Goal: Information Seeking & Learning: Check status

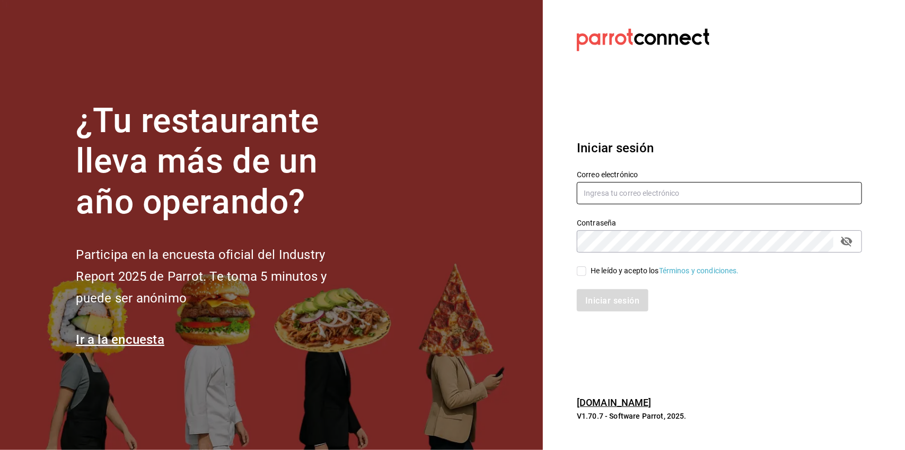
click at [682, 200] on input "text" at bounding box center [719, 193] width 285 height 22
type input "luiscansecobrant@gmail.com"
click at [583, 273] on input "He leído y acepto los Términos y condiciones." at bounding box center [582, 271] width 10 height 10
checkbox input "true"
click at [606, 291] on button "Iniciar sesión" at bounding box center [613, 300] width 72 height 22
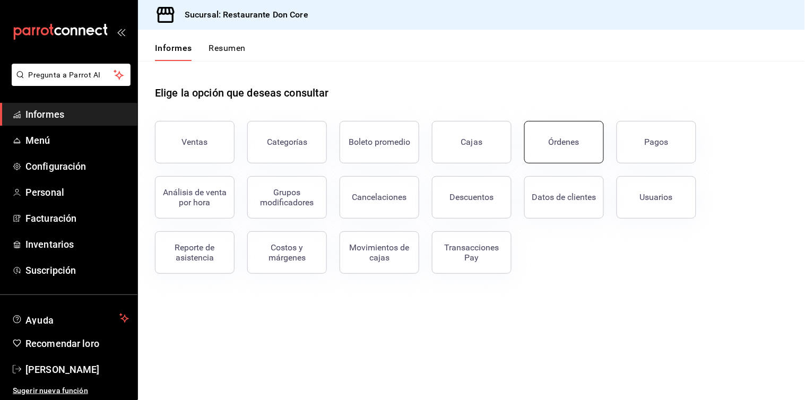
click at [580, 129] on button "Órdenes" at bounding box center [564, 142] width 80 height 42
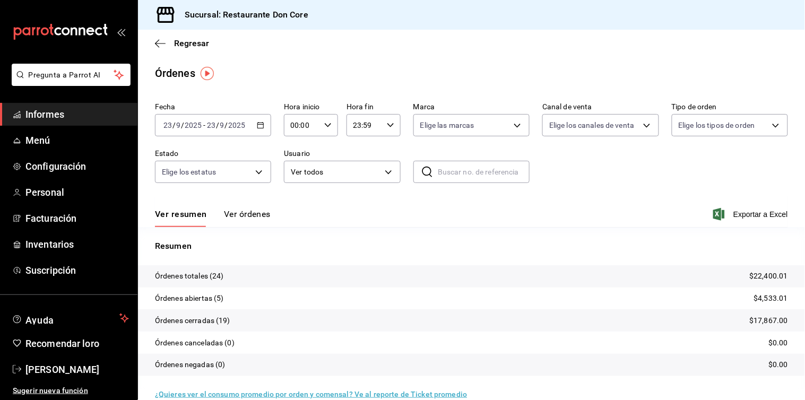
click at [200, 282] on p "Órdenes totales (24)" at bounding box center [189, 275] width 69 height 11
click at [237, 219] on font "Ver órdenes" at bounding box center [247, 214] width 47 height 10
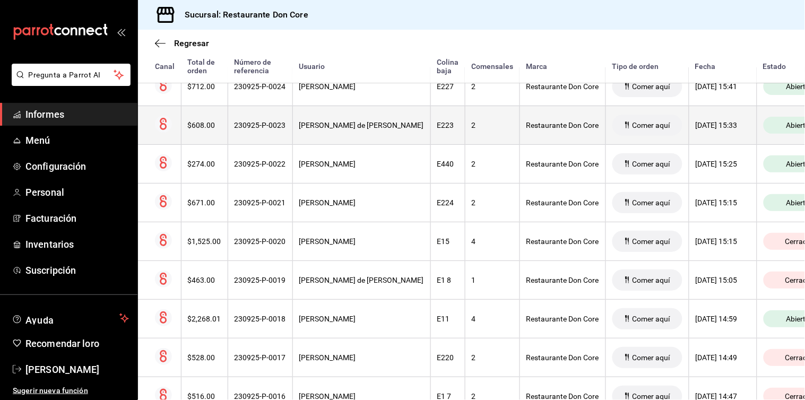
scroll to position [202, 0]
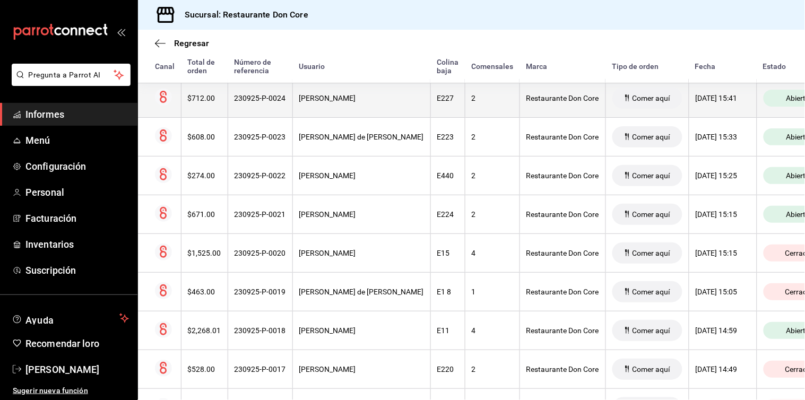
click at [356, 101] on font "[PERSON_NAME]" at bounding box center [327, 98] width 57 height 8
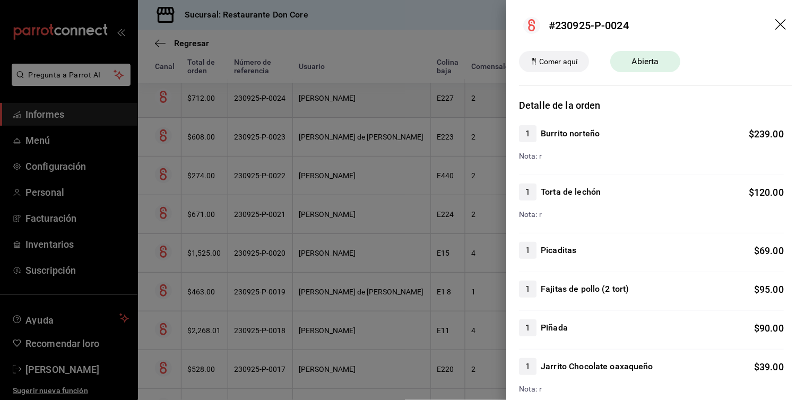
click at [375, 101] on div at bounding box center [402, 200] width 805 height 400
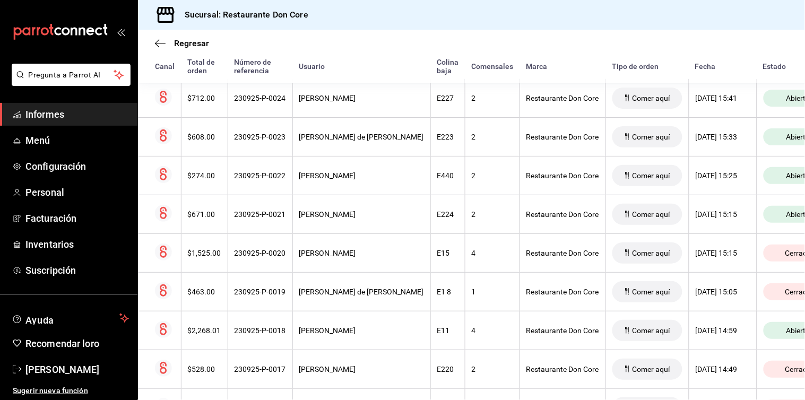
click at [773, 24] on div "Sucursal: Restaurante Don Core" at bounding box center [471, 15] width 667 height 30
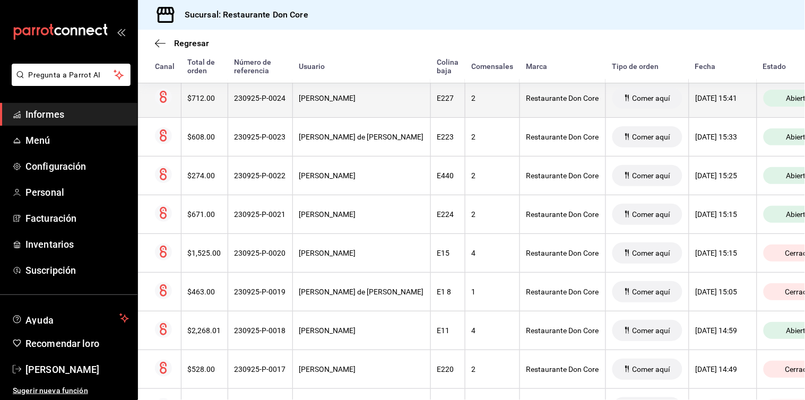
scroll to position [202, 28]
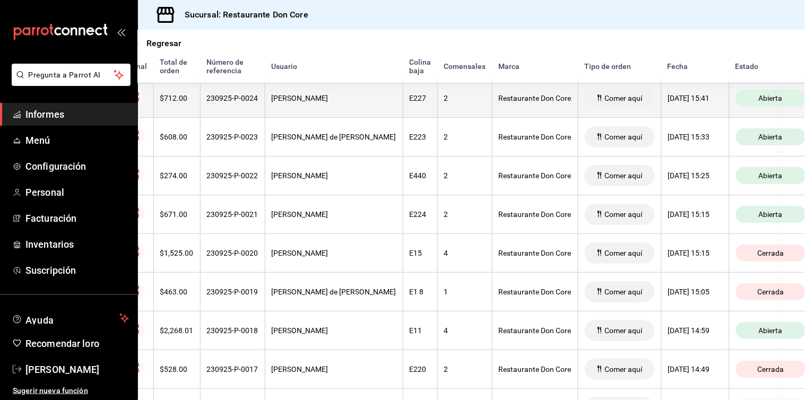
click at [513, 112] on th "Restaurante Don Core" at bounding box center [535, 98] width 86 height 39
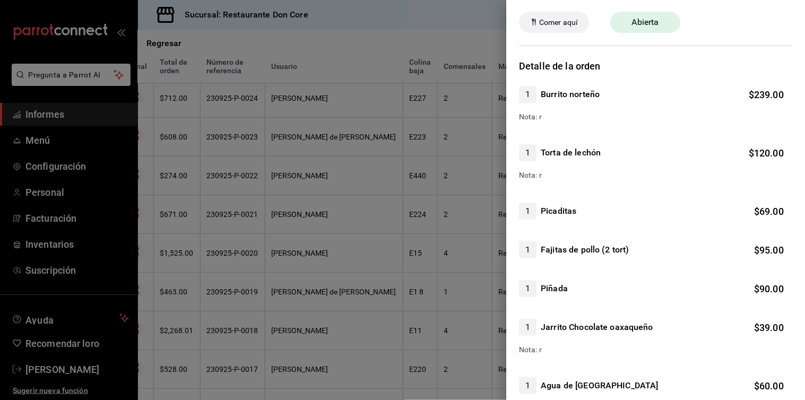
scroll to position [32, 0]
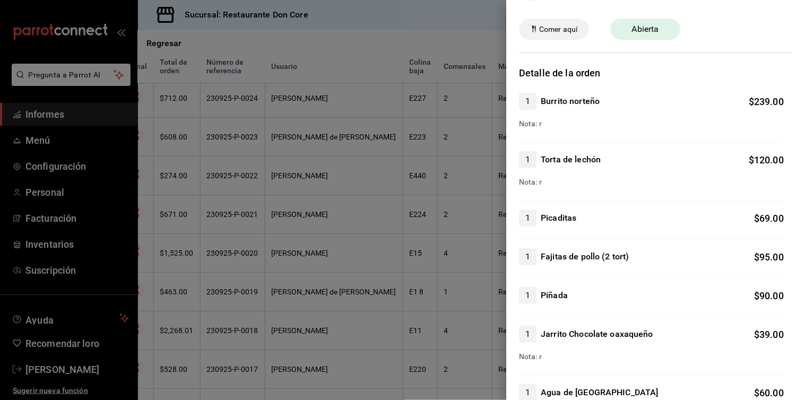
click at [380, 37] on div at bounding box center [402, 200] width 805 height 400
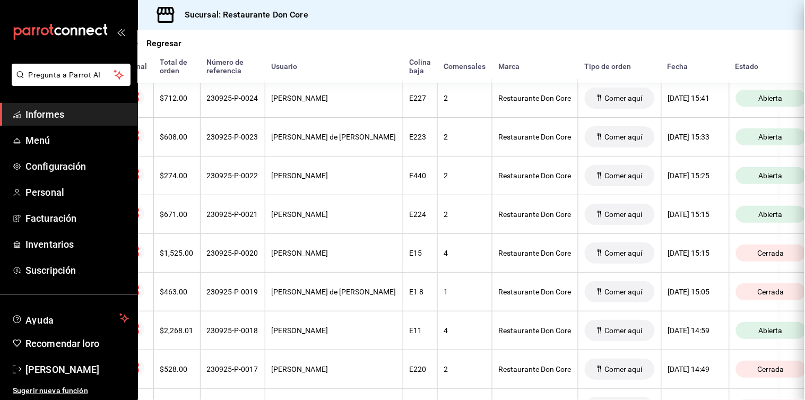
scroll to position [0, 0]
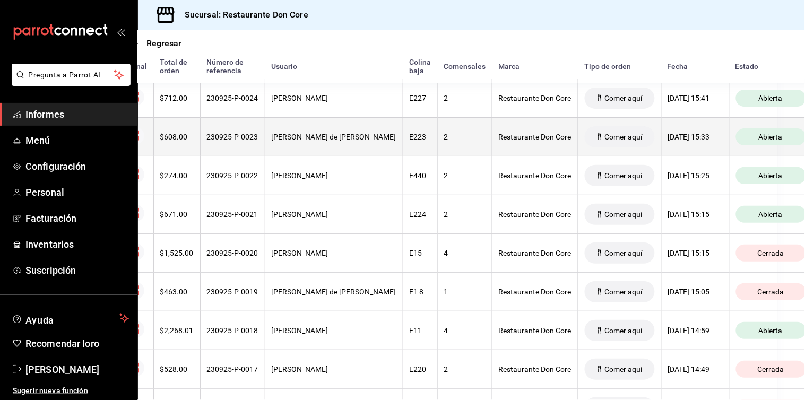
click at [437, 155] on th "2" at bounding box center [464, 136] width 55 height 39
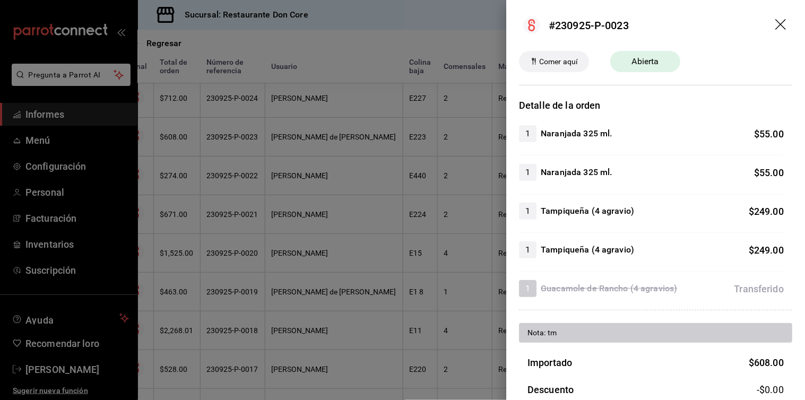
click at [717, 27] on header "#230925-P-0023" at bounding box center [655, 25] width 299 height 51
click at [374, 28] on div at bounding box center [402, 200] width 805 height 400
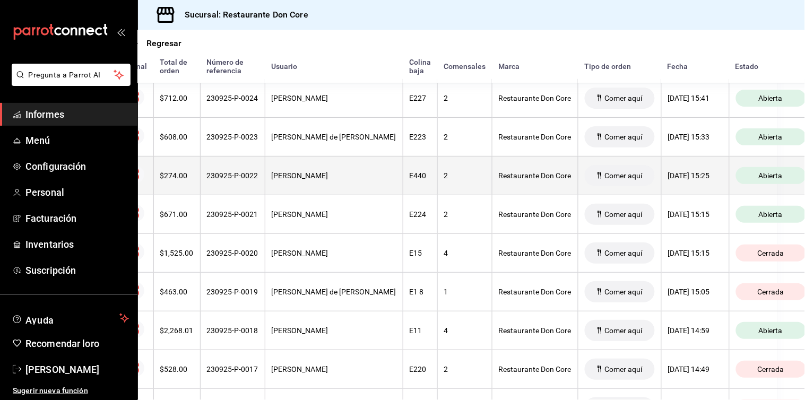
click at [437, 170] on th "2" at bounding box center [464, 175] width 55 height 39
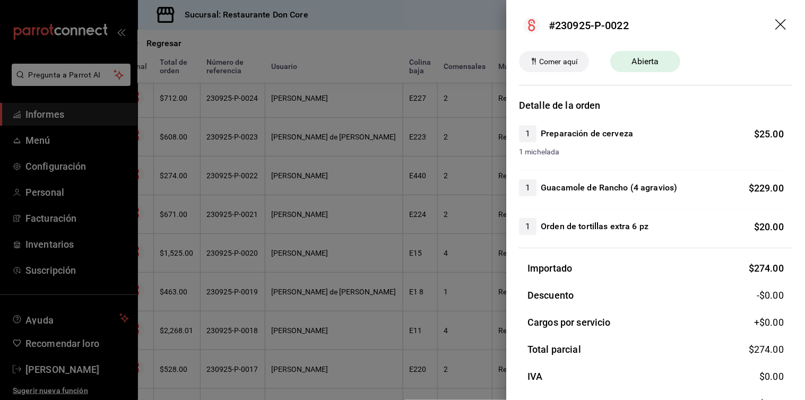
click at [437, 170] on div at bounding box center [402, 200] width 805 height 400
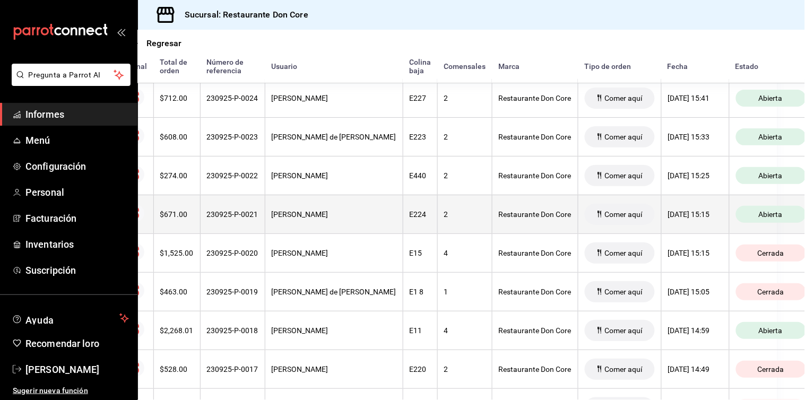
click at [437, 223] on th "2" at bounding box center [464, 214] width 55 height 39
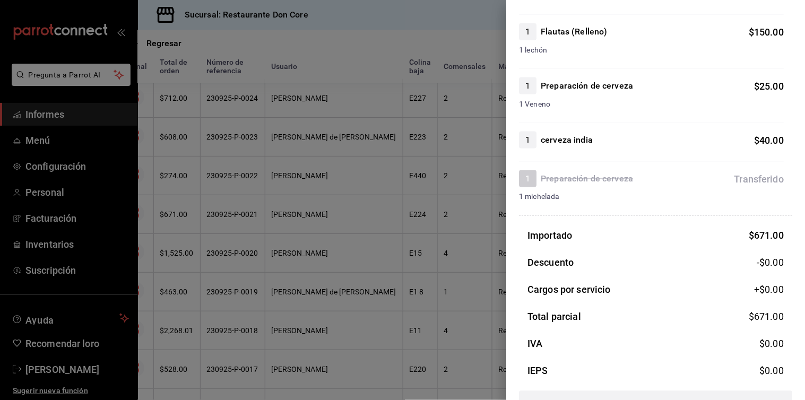
scroll to position [359, 0]
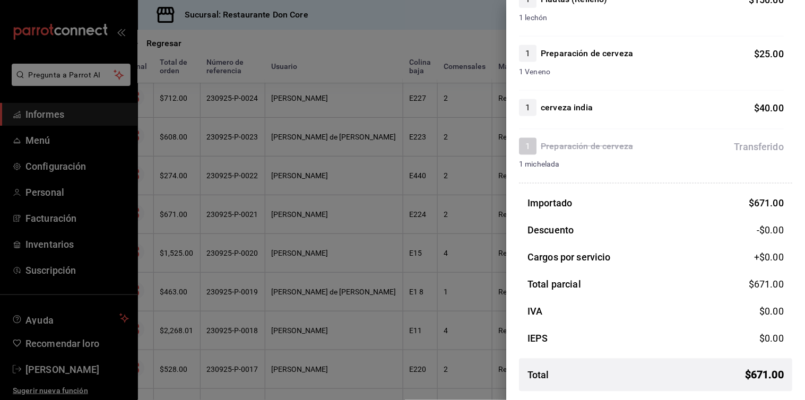
click at [405, 37] on div at bounding box center [402, 200] width 805 height 400
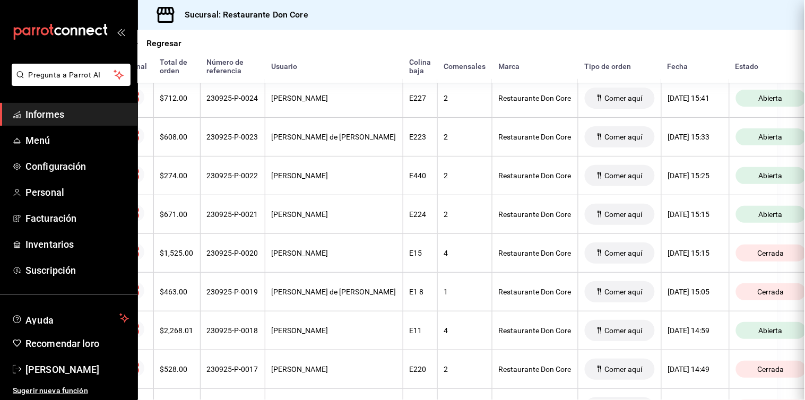
scroll to position [0, 0]
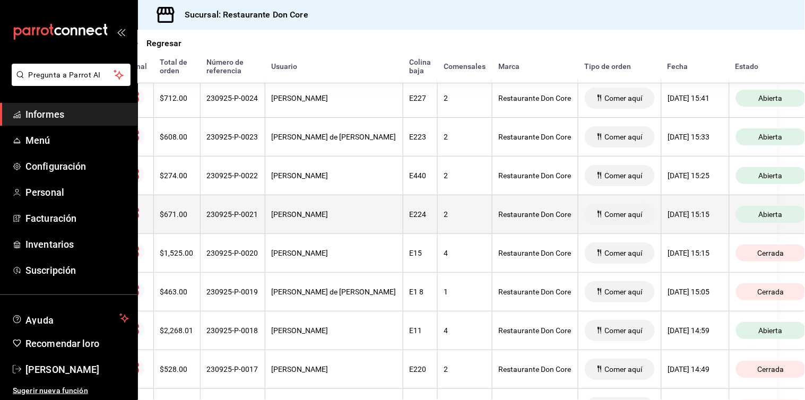
click at [444, 218] on div "2" at bounding box center [464, 214] width 41 height 8
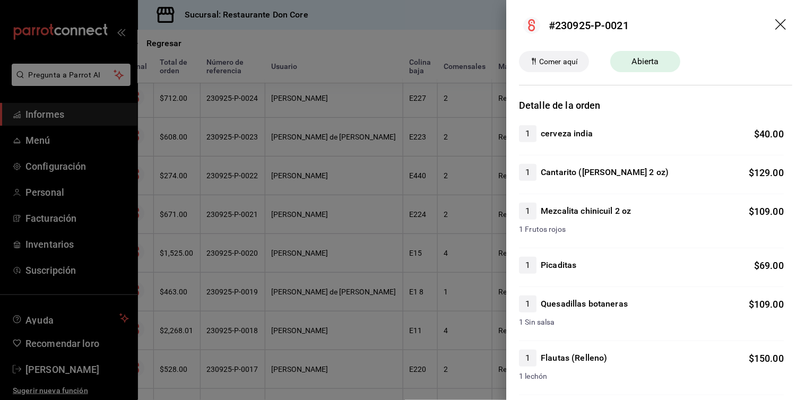
click at [407, 188] on div at bounding box center [402, 200] width 805 height 400
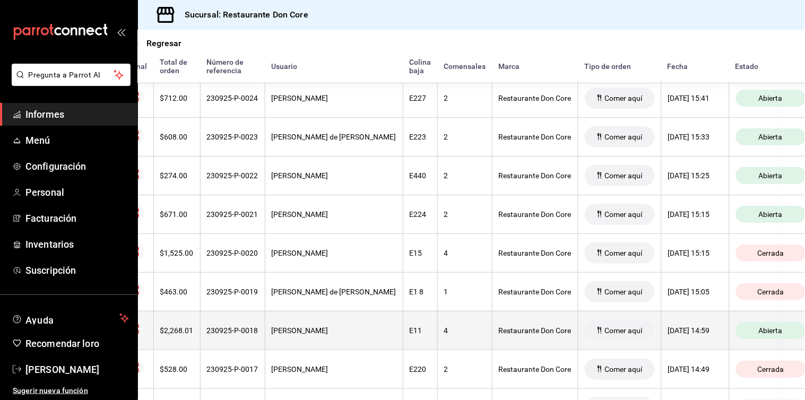
click at [437, 321] on th "4" at bounding box center [464, 330] width 55 height 39
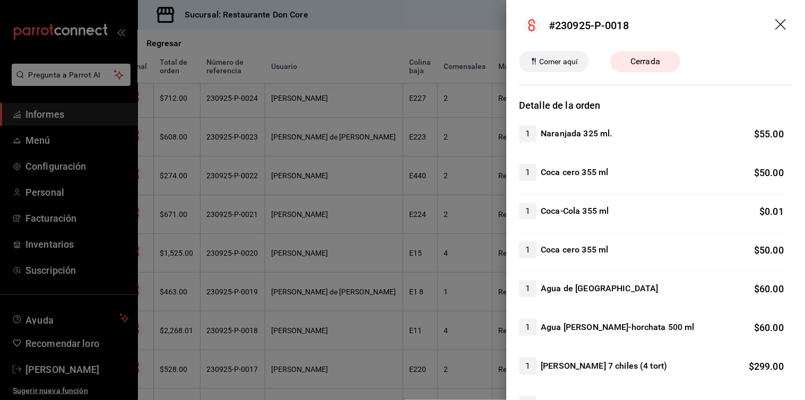
click at [426, 321] on div at bounding box center [402, 200] width 805 height 400
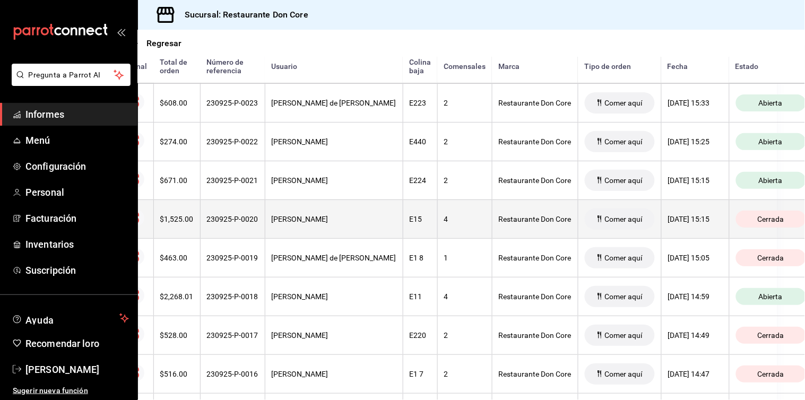
scroll to position [263, 28]
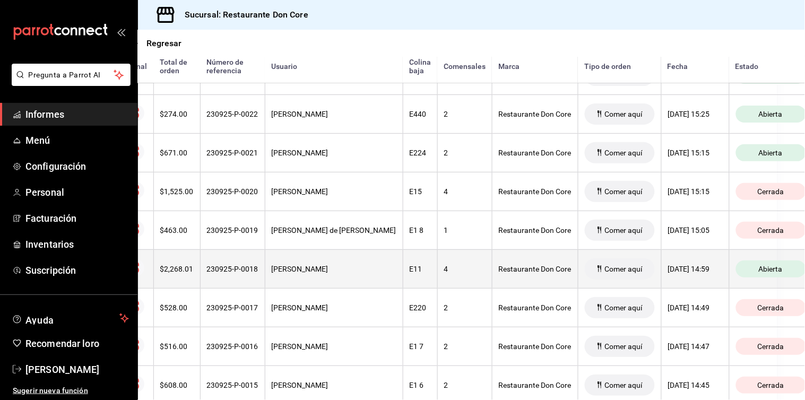
click at [437, 263] on th "4" at bounding box center [464, 268] width 55 height 39
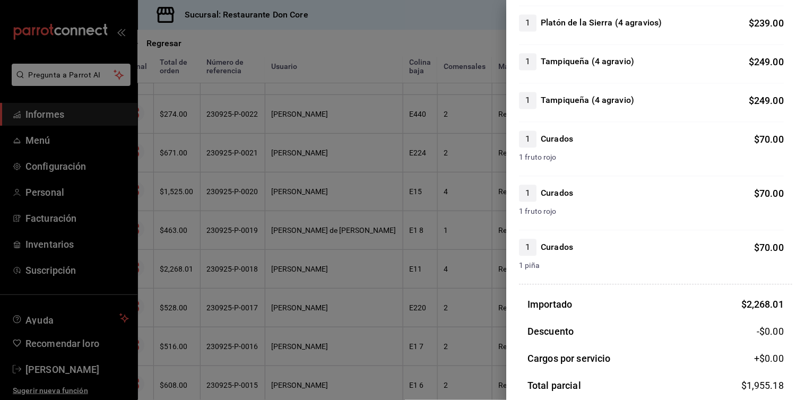
scroll to position [514, 0]
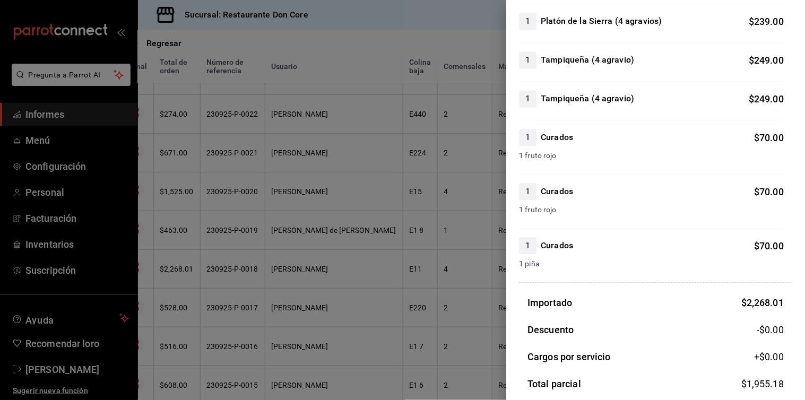
click at [461, 29] on div at bounding box center [402, 200] width 805 height 400
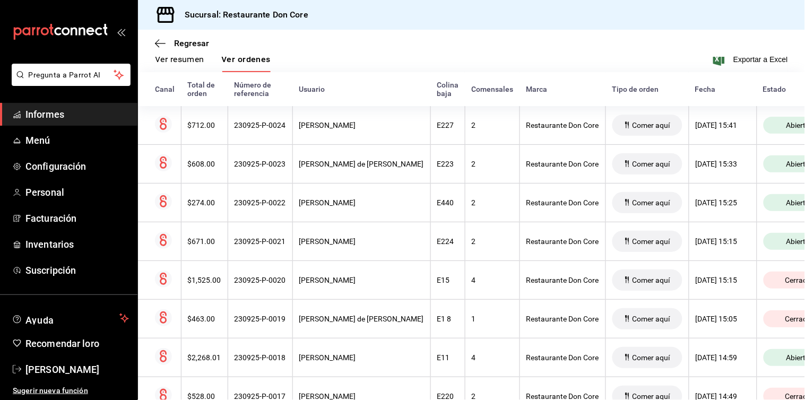
scroll to position [198, 0]
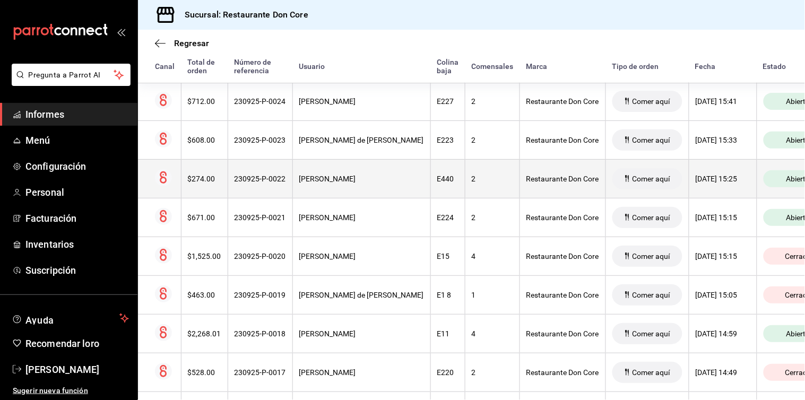
click at [465, 173] on th "2" at bounding box center [492, 178] width 55 height 39
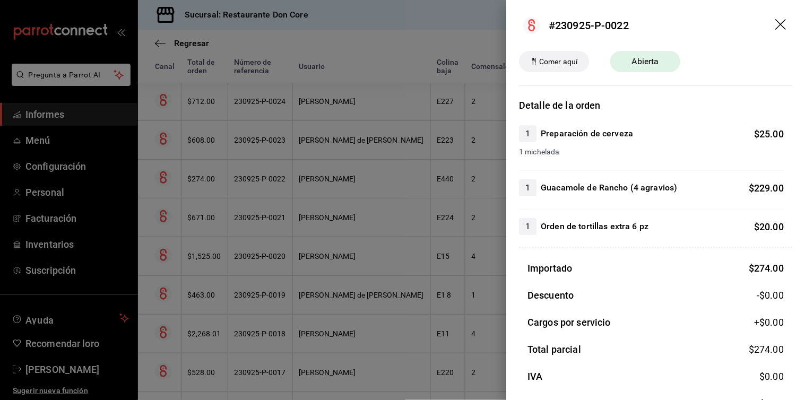
click at [458, 136] on div at bounding box center [402, 200] width 805 height 400
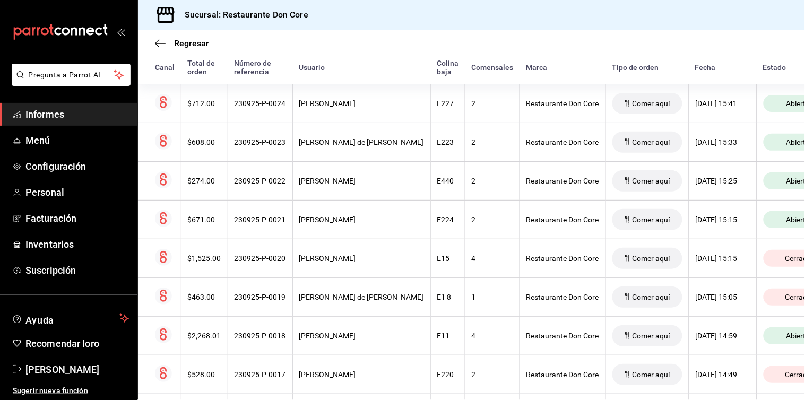
scroll to position [304, 0]
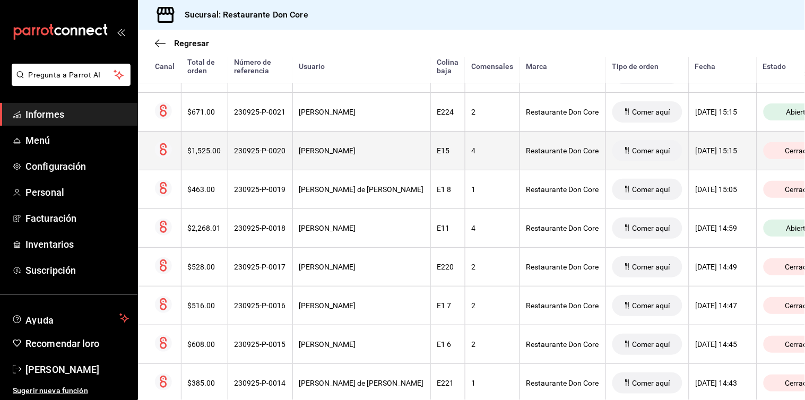
click at [472, 149] on div "4" at bounding box center [492, 150] width 41 height 8
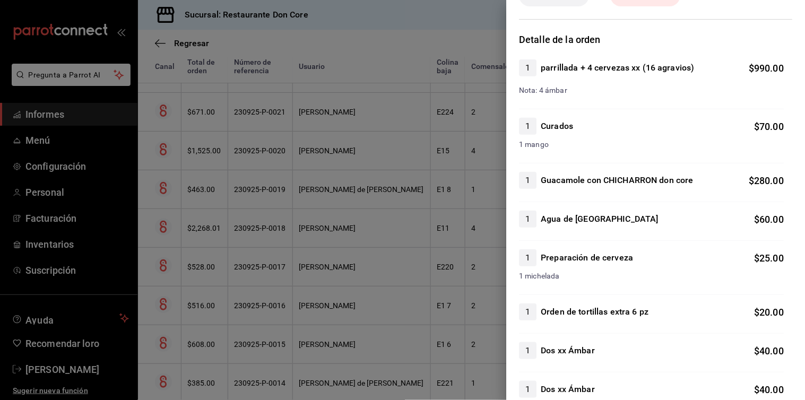
scroll to position [66, 0]
drag, startPoint x: 585, startPoint y: 172, endPoint x: 660, endPoint y: 82, distance: 117.1
click at [660, 82] on div "Nota: 4 ámbar" at bounding box center [651, 86] width 265 height 20
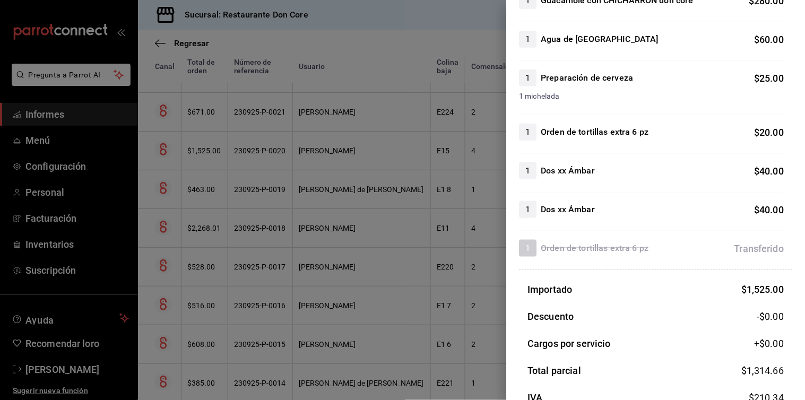
scroll to position [332, 0]
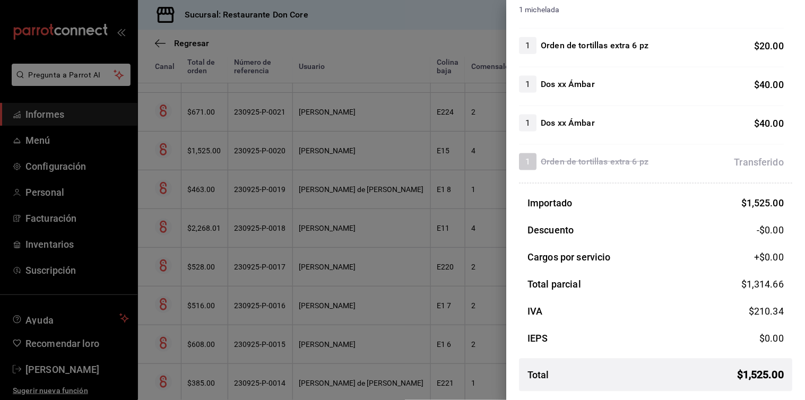
click at [343, 14] on div at bounding box center [402, 200] width 805 height 400
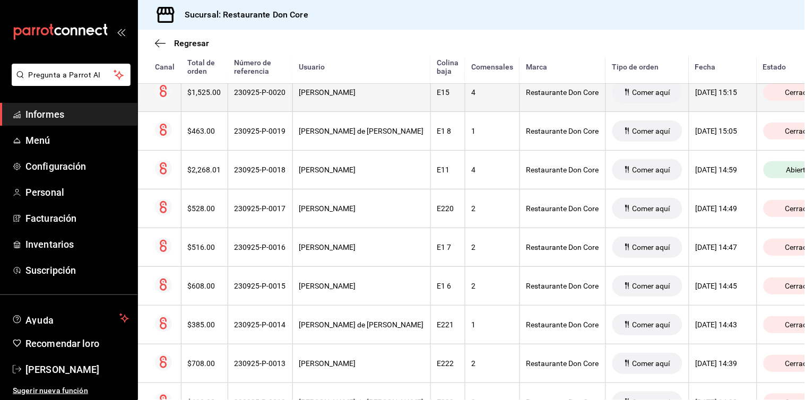
scroll to position [364, 0]
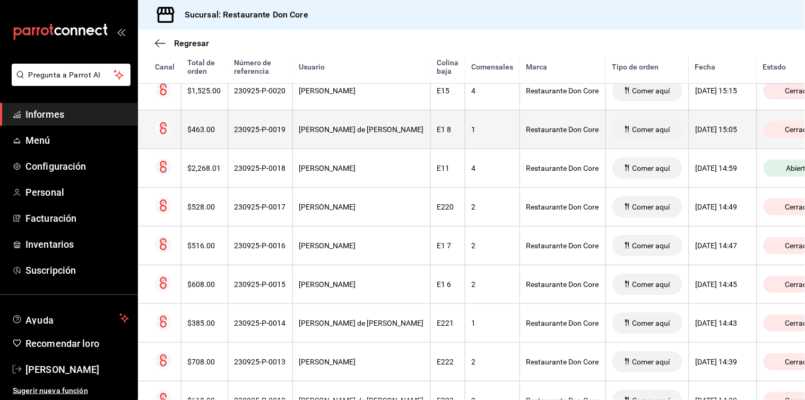
click at [472, 131] on div "1" at bounding box center [492, 129] width 41 height 8
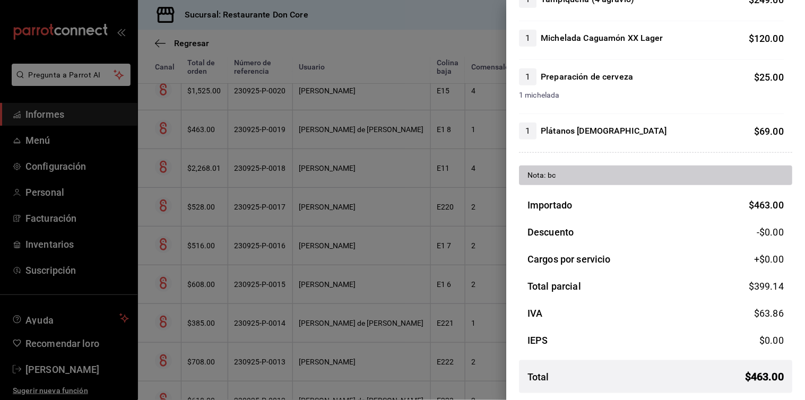
scroll to position [135, 0]
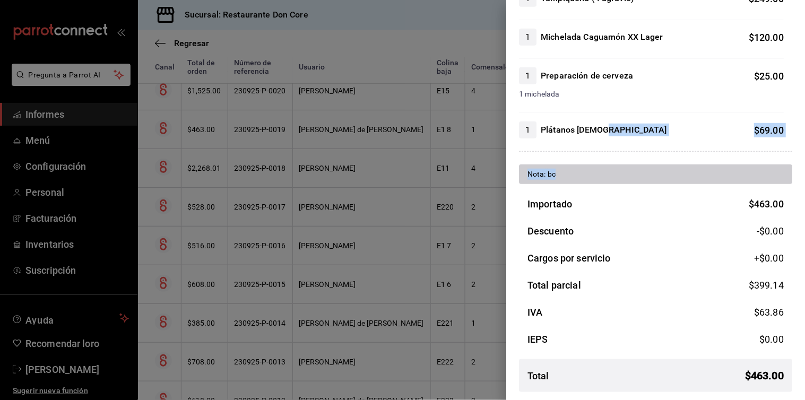
drag, startPoint x: 660, startPoint y: 183, endPoint x: 644, endPoint y: 129, distance: 55.7
click at [644, 129] on div "Detalle de la orden 1 Tampiqueña (4 agravio) $ 249.00 1 Michelada Caguamón XX L…" at bounding box center [655, 182] width 273 height 438
click at [427, 167] on div at bounding box center [402, 200] width 805 height 400
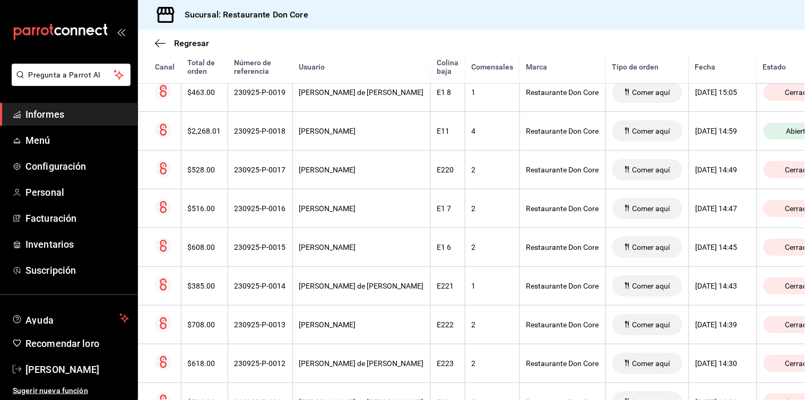
scroll to position [398, 0]
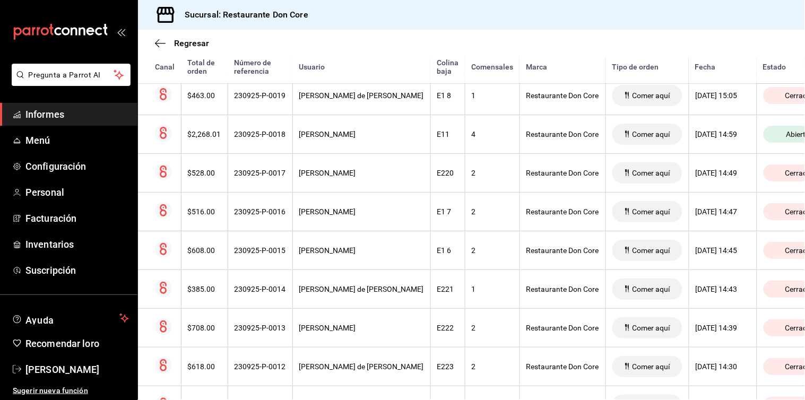
click at [465, 167] on th "2" at bounding box center [492, 172] width 55 height 39
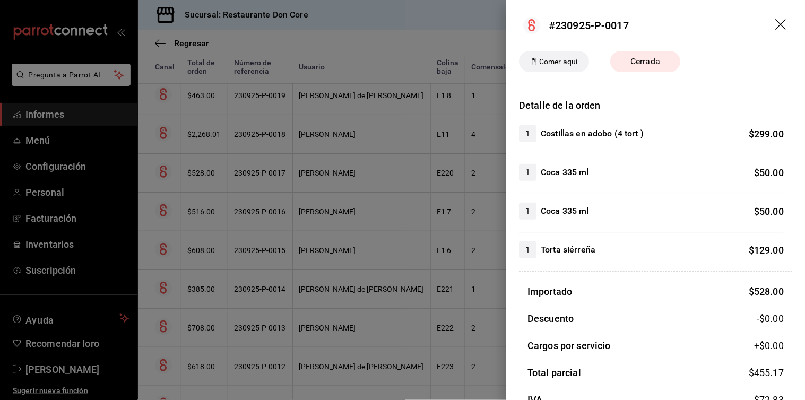
scroll to position [88, 0]
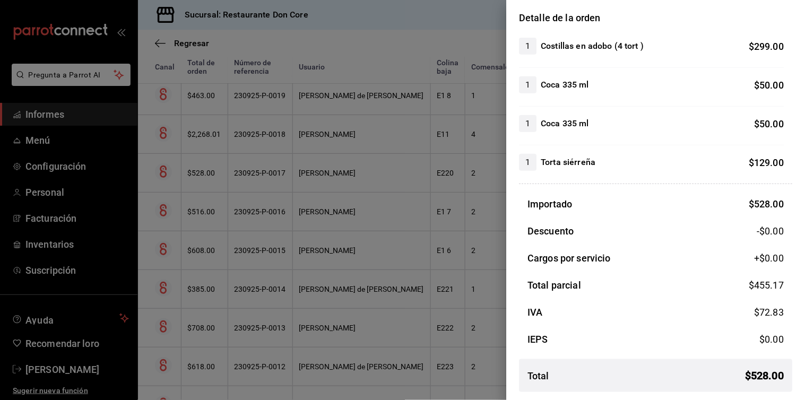
click at [368, 50] on div at bounding box center [402, 200] width 805 height 400
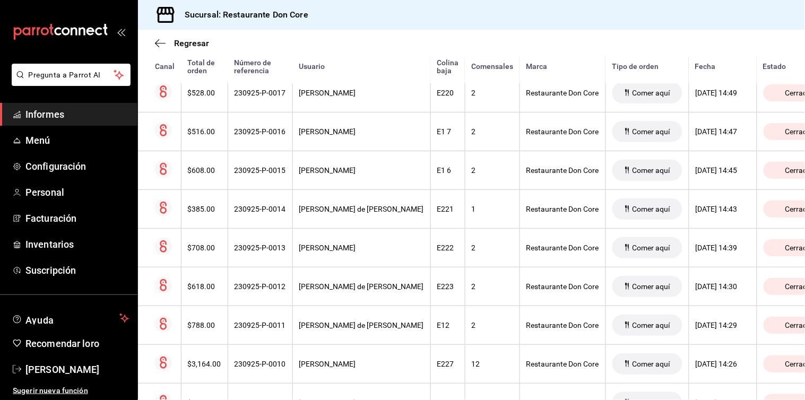
scroll to position [479, 0]
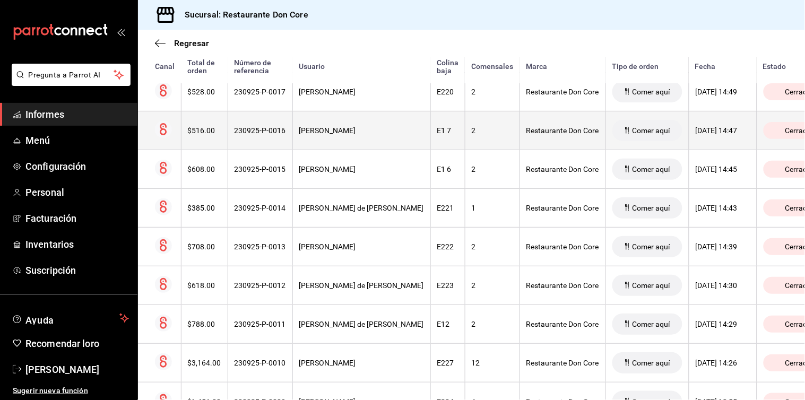
click at [356, 133] on font "[PERSON_NAME]" at bounding box center [327, 130] width 57 height 8
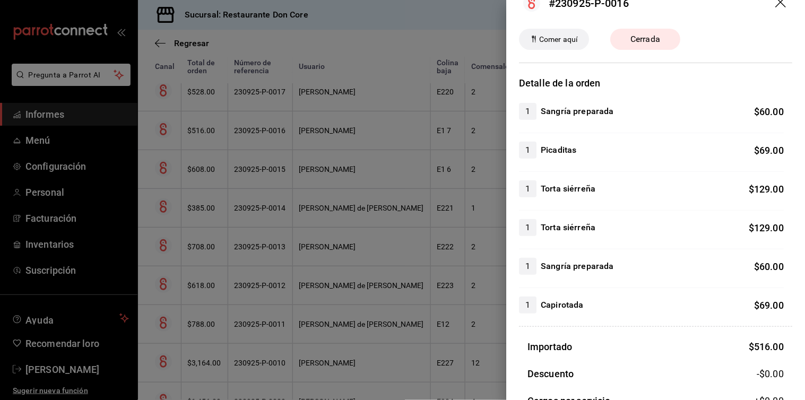
scroll to position [165, 0]
